Goal: Navigation & Orientation: Find specific page/section

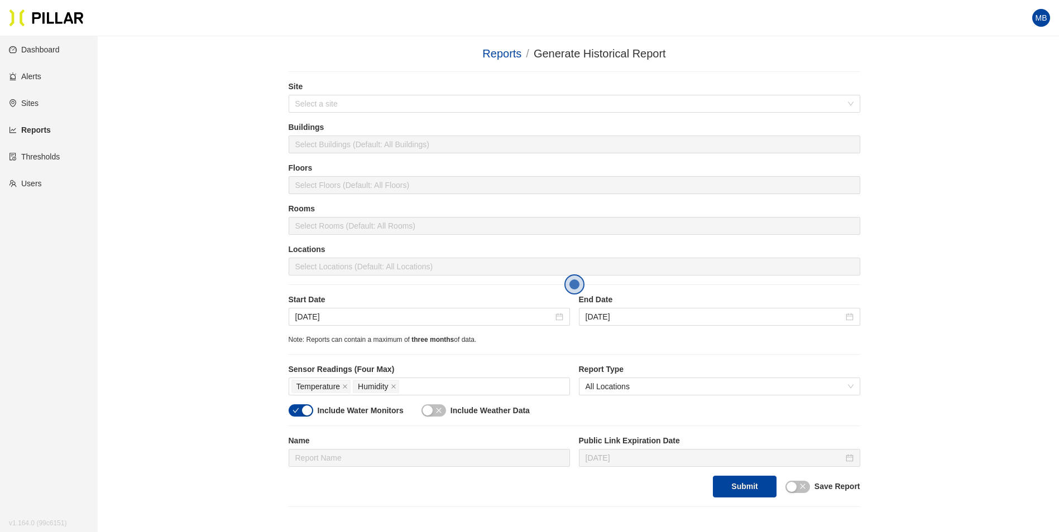
scroll to position [153, 0]
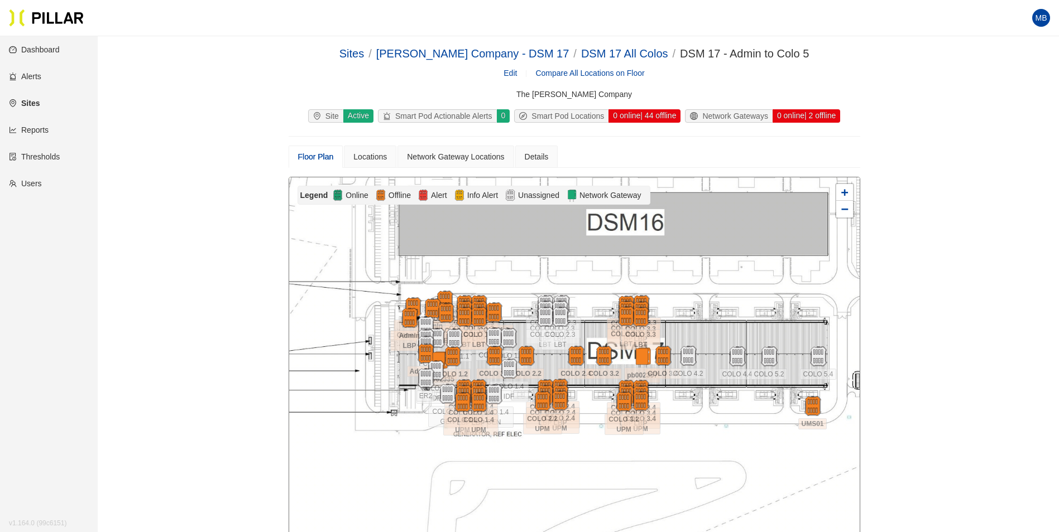
scroll to position [56, 0]
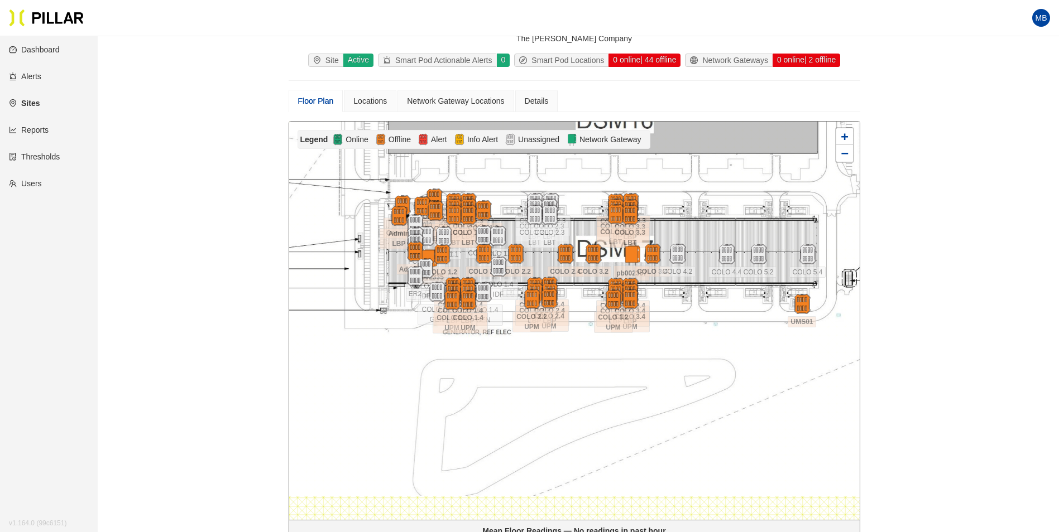
drag, startPoint x: 684, startPoint y: 416, endPoint x: 673, endPoint y: 370, distance: 47.5
click at [673, 370] on div at bounding box center [574, 321] width 570 height 398
drag, startPoint x: 1013, startPoint y: 190, endPoint x: 1005, endPoint y: 179, distance: 13.2
